Goal: Task Accomplishment & Management: Use online tool/utility

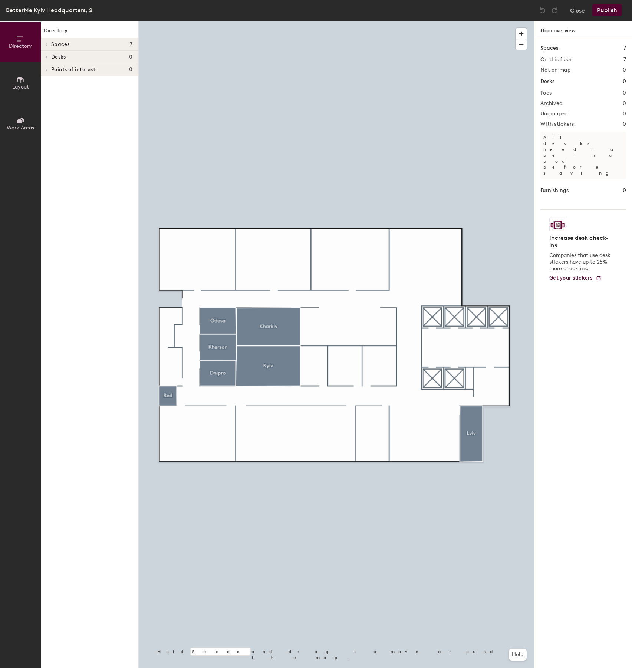
click at [55, 47] on div "Spaces 7" at bounding box center [90, 44] width 98 height 13
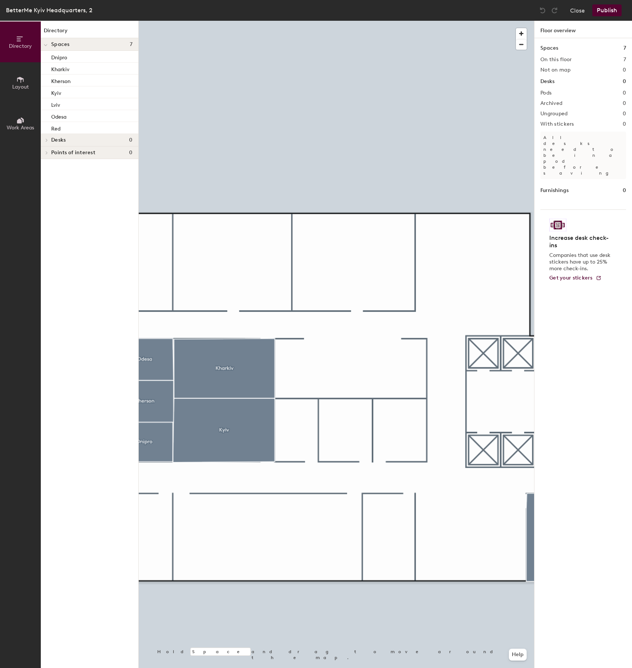
click at [389, 21] on div at bounding box center [336, 21] width 395 height 0
click at [17, 86] on span "Layout" at bounding box center [20, 87] width 17 height 6
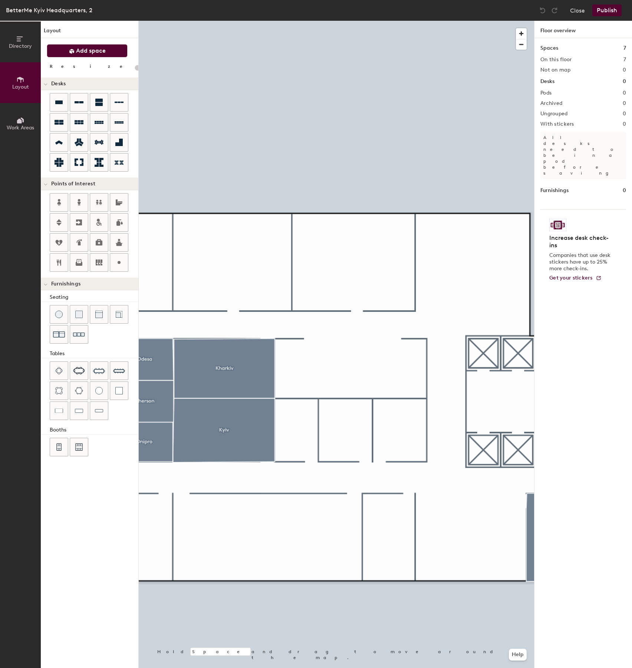
click at [99, 54] on span "Add space" at bounding box center [91, 50] width 30 height 7
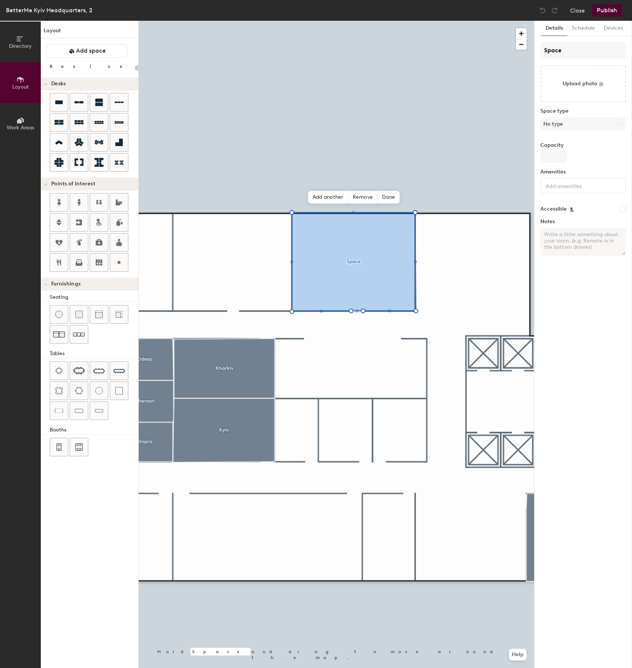
type input "20"
click at [391, 198] on span "Done" at bounding box center [389, 197] width 22 height 13
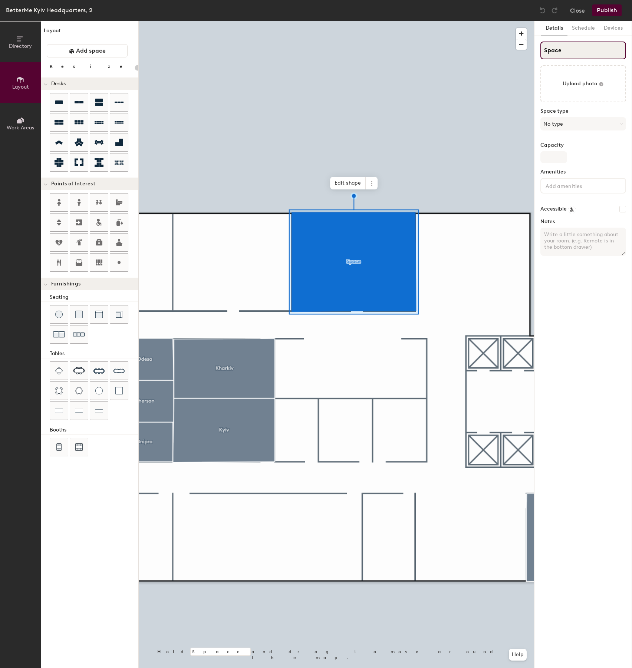
click at [560, 44] on input "Space" at bounding box center [583, 51] width 86 height 18
type input "Spac"
type input "20"
type input "Spa"
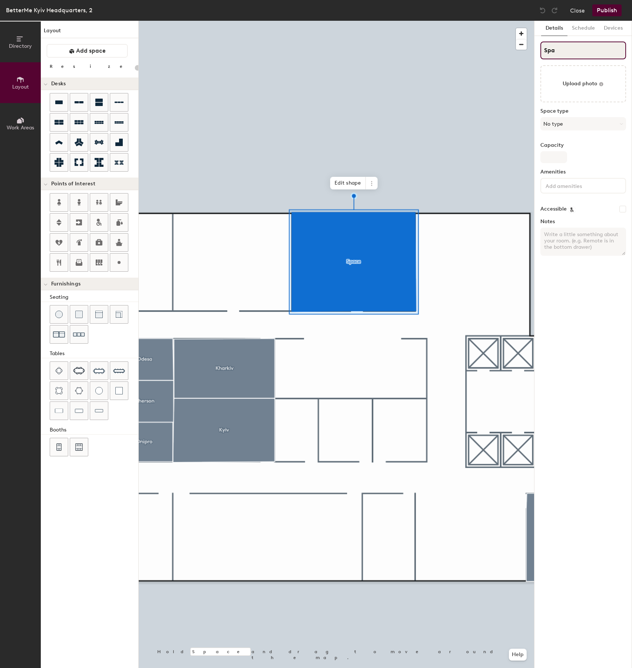
type input "20"
type input "Sp"
type input "20"
type input "LSp"
type input "20"
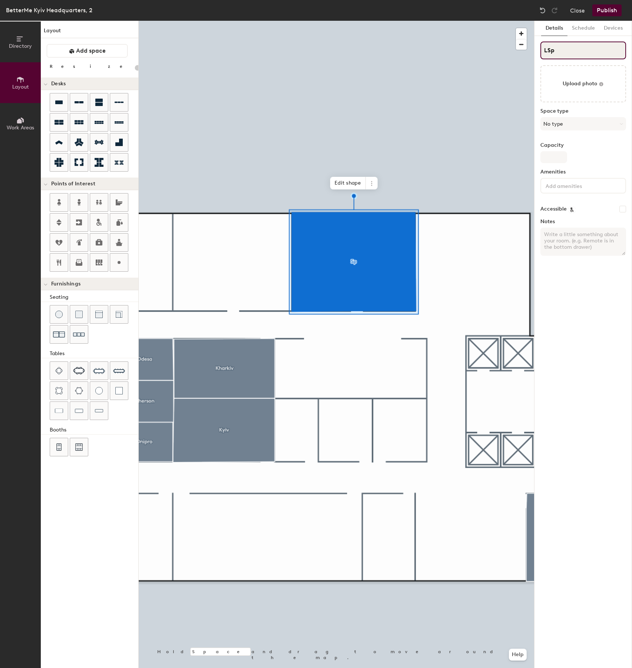
type input "LuSp"
type input "20"
type input "LutSp"
type input "20"
type input "LutsSp"
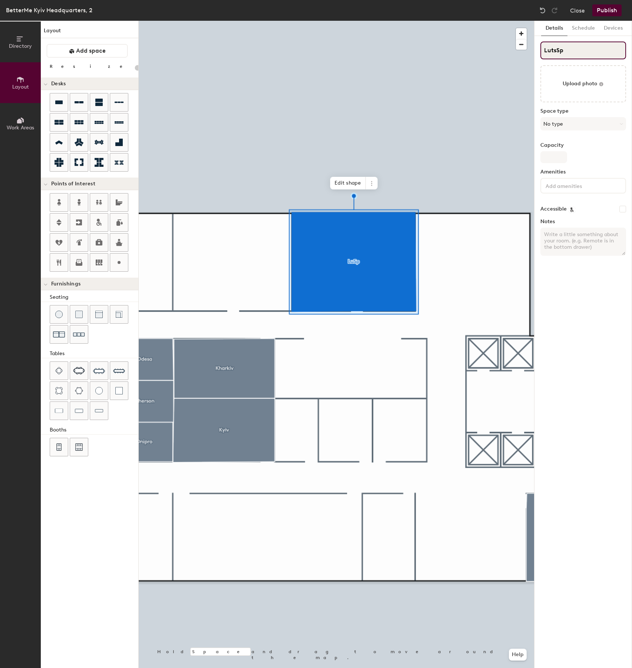
type input "20"
type input "LutskSp"
type input "20"
click at [583, 51] on input "LutskSp" at bounding box center [583, 51] width 86 height 18
type input "LutskS"
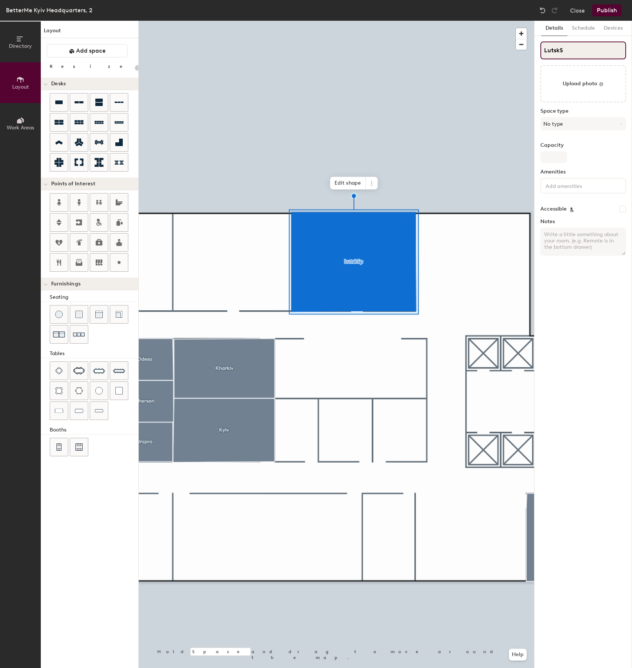
type input "20"
type input "Lutsk"
type input "20"
type input "Lutsk"
click at [586, 320] on div "Details Schedule Devices Lutsk Upload photo Space type No type Capacity Ameniti…" at bounding box center [583, 345] width 98 height 648
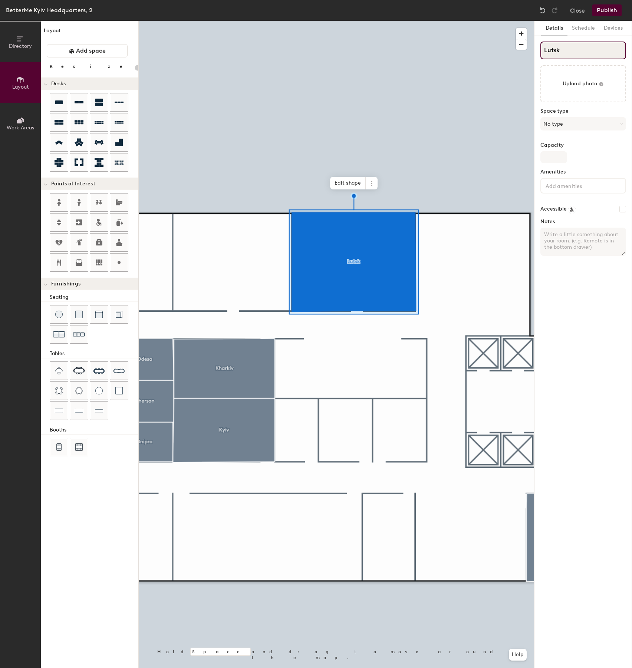
click at [577, 49] on input "Lutsk" at bounding box center [583, 51] width 86 height 18
click at [617, 274] on div "Details Schedule Devices Lutsk Upload photo Space type No type Capacity Ameniti…" at bounding box center [583, 345] width 98 height 648
click at [606, 9] on button "Publish" at bounding box center [606, 10] width 29 height 12
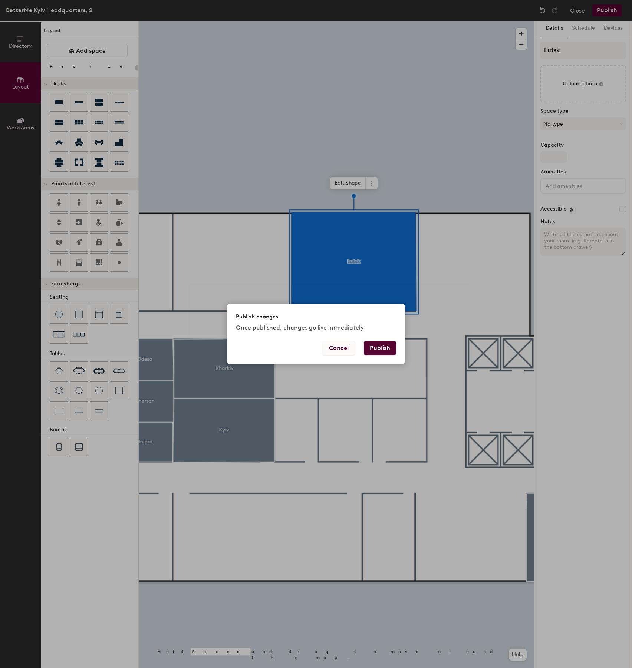
click at [332, 348] on button "Cancel" at bounding box center [339, 348] width 32 height 14
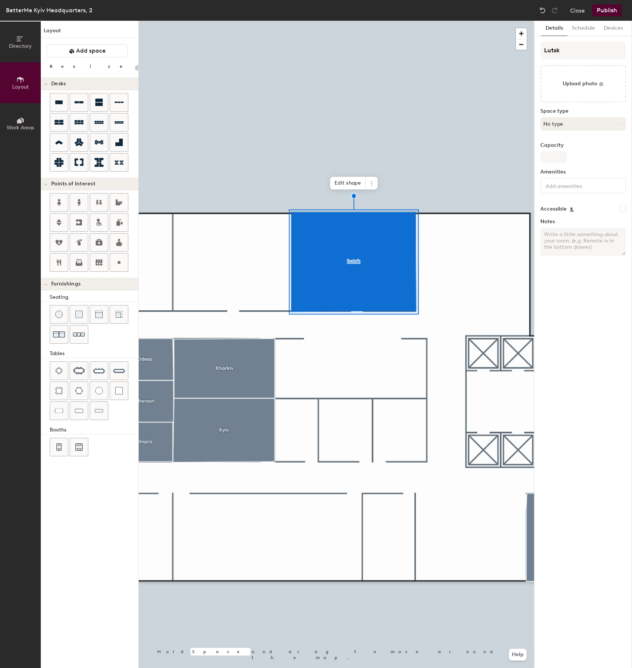
click at [562, 123] on button "No type" at bounding box center [583, 123] width 86 height 13
click at [572, 176] on div "Meeting Room" at bounding box center [587, 176] width 92 height 11
type input "20"
click at [564, 187] on input at bounding box center [577, 185] width 67 height 9
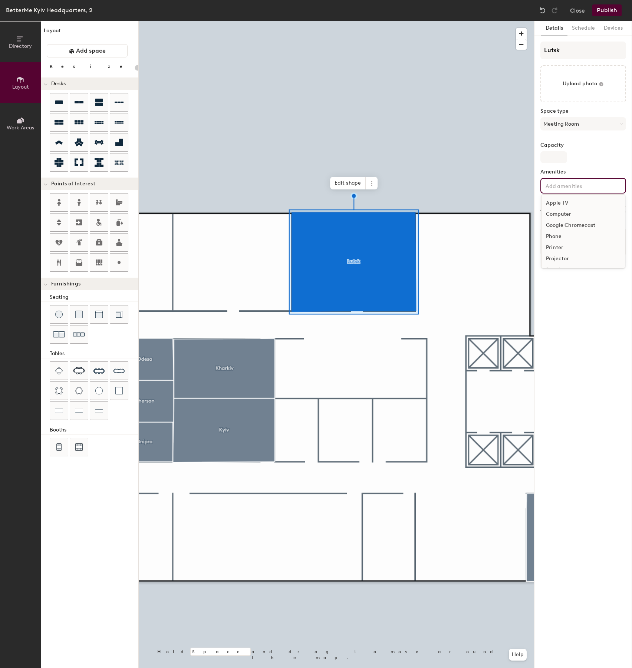
click at [589, 157] on div "Capacity" at bounding box center [583, 152] width 86 height 21
click at [544, 157] on input "Capacity" at bounding box center [553, 157] width 27 height 12
type input "12"
type input "20"
type input "12"
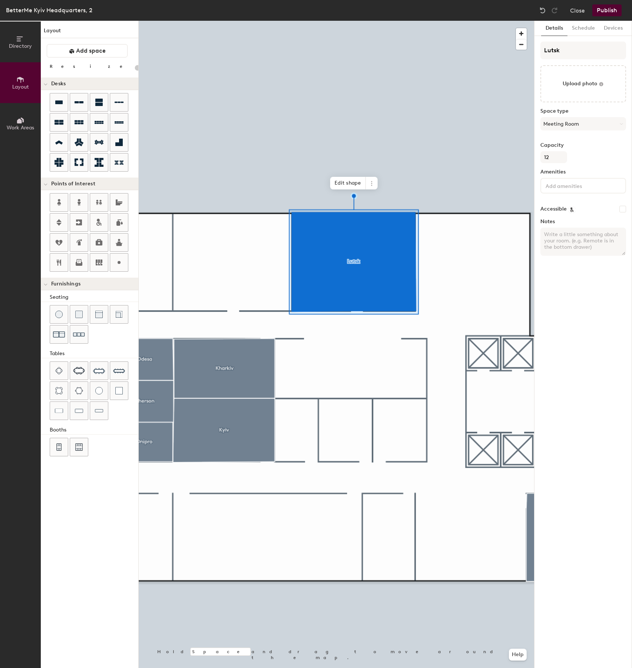
click at [613, 12] on button "Publish" at bounding box center [606, 10] width 29 height 12
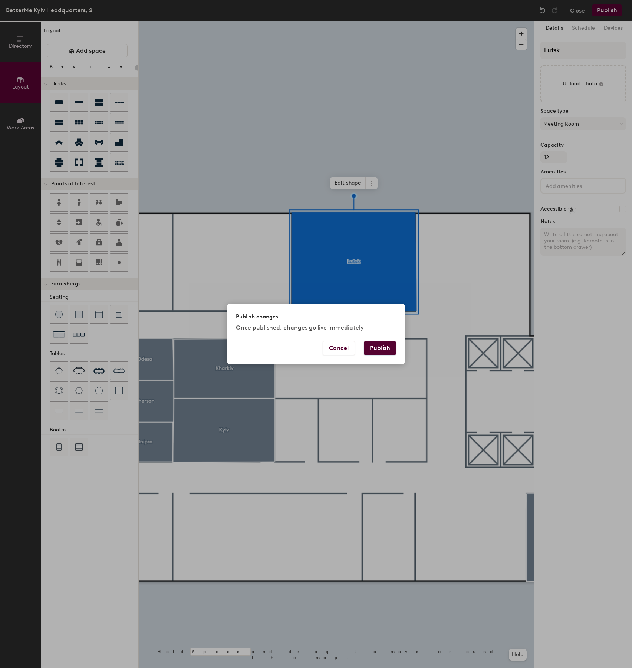
click at [386, 351] on button "Publish" at bounding box center [380, 348] width 32 height 14
type input "20"
